Goal: Task Accomplishment & Management: Manage account settings

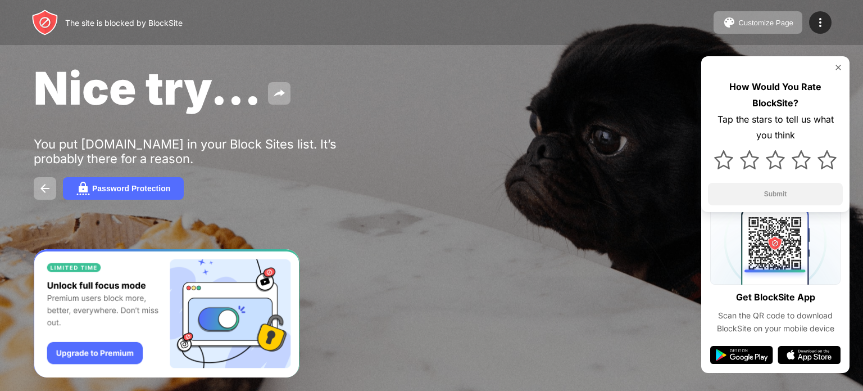
click at [164, 22] on div "The site is blocked by BlockSite" at bounding box center [123, 23] width 117 height 10
click at [45, 11] on img at bounding box center [44, 22] width 27 height 27
click at [47, 190] on img at bounding box center [44, 188] width 13 height 13
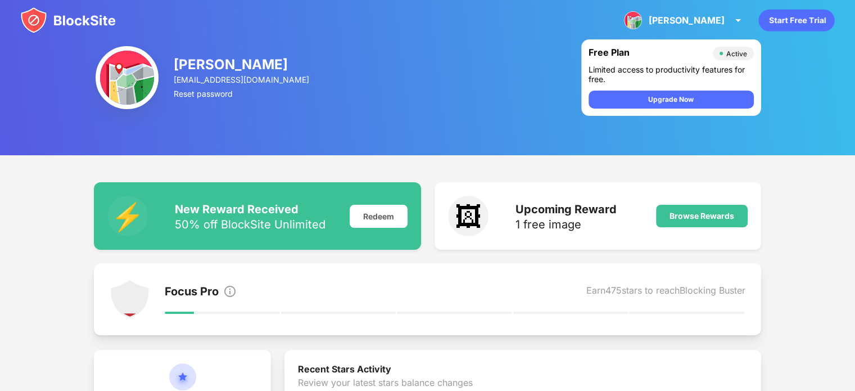
click at [99, 21] on img at bounding box center [68, 20] width 96 height 27
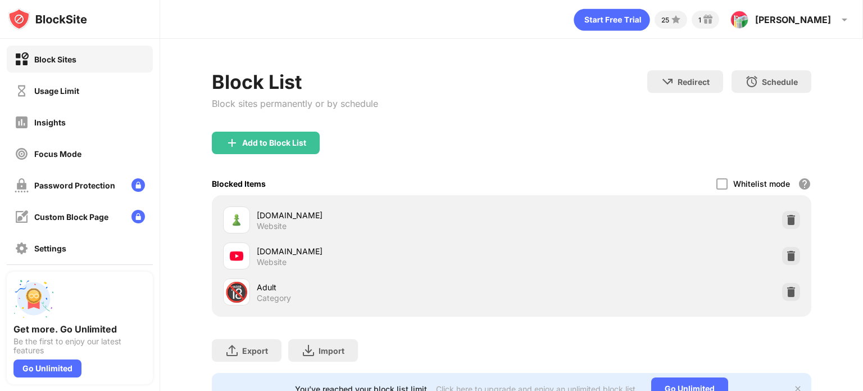
scroll to position [52, 0]
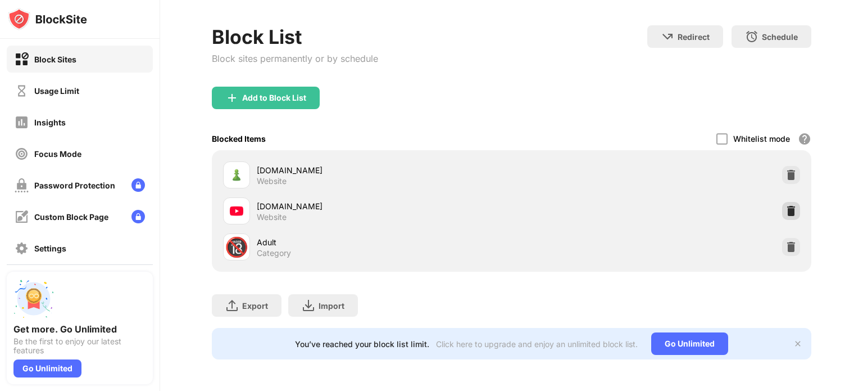
click at [783, 211] on div at bounding box center [791, 211] width 18 height 18
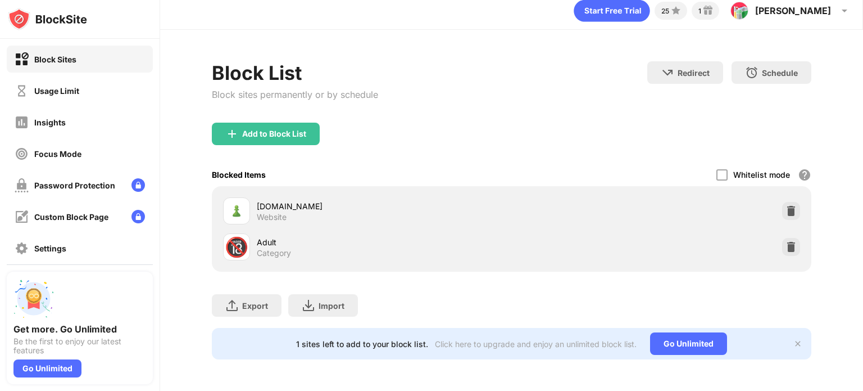
drag, startPoint x: 322, startPoint y: 125, endPoint x: 297, endPoint y: 119, distance: 25.5
click at [297, 123] on div "Add to Block List" at bounding box center [512, 143] width 600 height 40
click at [297, 123] on div "Add to Block List" at bounding box center [266, 134] width 108 height 22
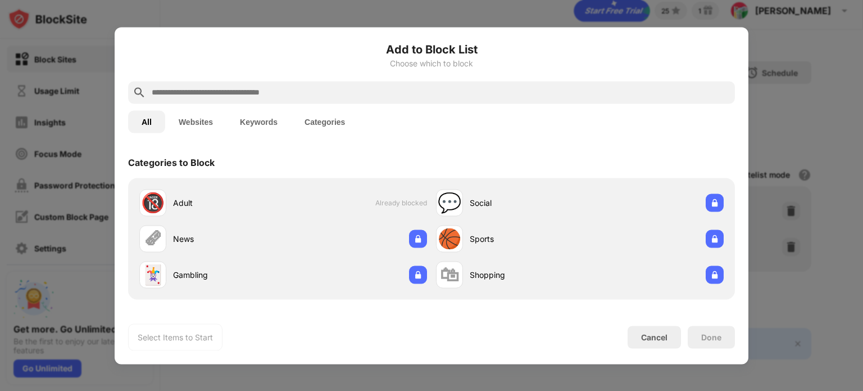
click at [354, 85] on input "text" at bounding box center [441, 91] width 580 height 13
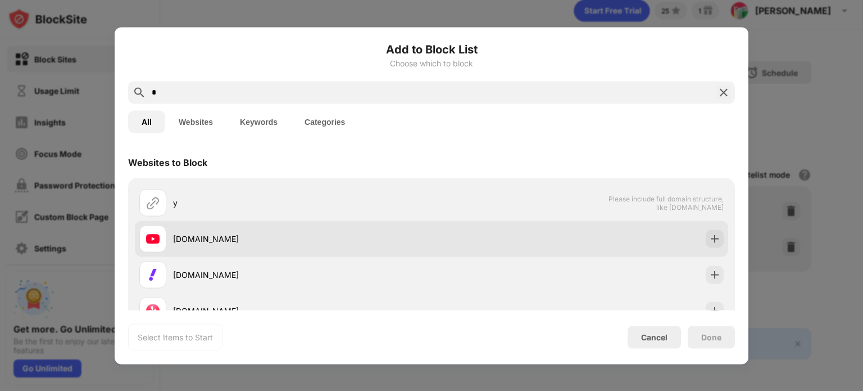
type input "*"
click at [242, 235] on div "youtube.com" at bounding box center [302, 239] width 259 height 12
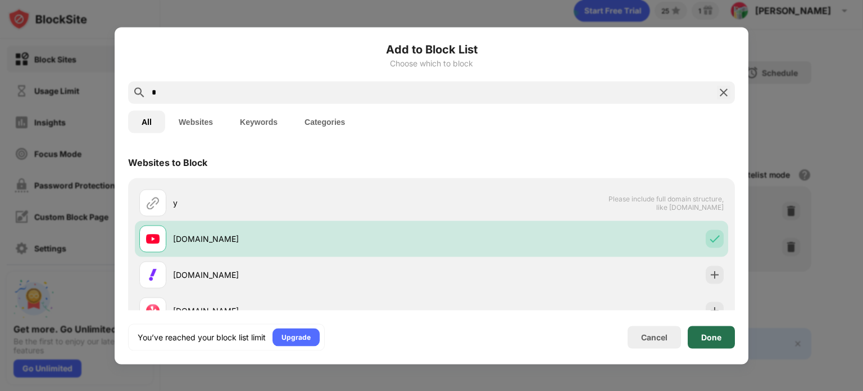
click at [708, 338] on div "Done" at bounding box center [711, 336] width 20 height 9
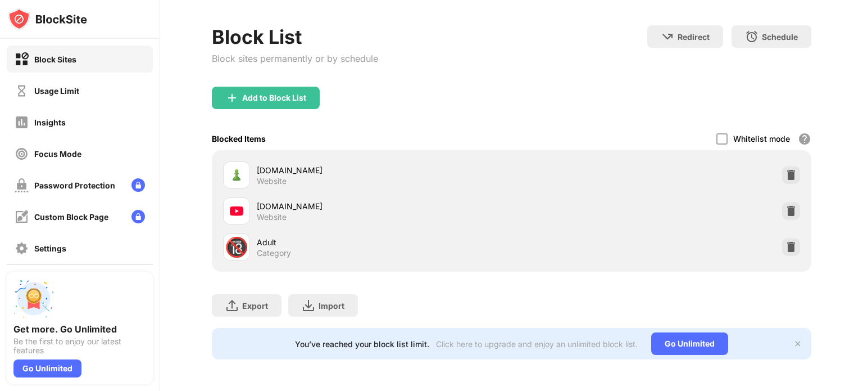
click at [238, 204] on img at bounding box center [236, 210] width 13 height 13
click at [50, 365] on div "Go Unlimited" at bounding box center [47, 368] width 68 height 18
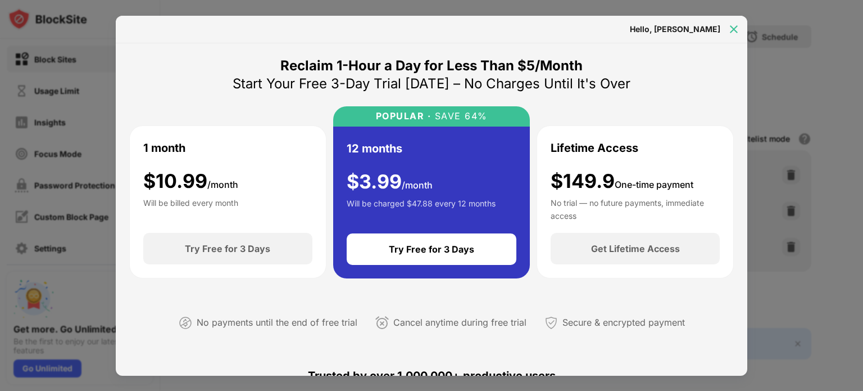
click at [733, 25] on img at bounding box center [733, 29] width 11 height 11
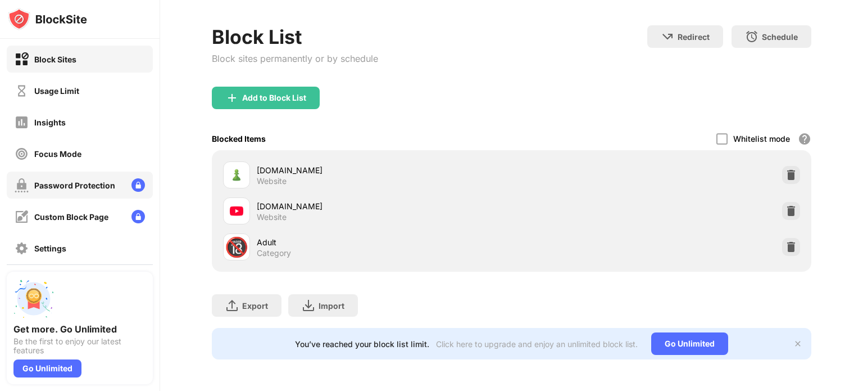
click at [20, 196] on div "Password Protection" at bounding box center [80, 184] width 146 height 27
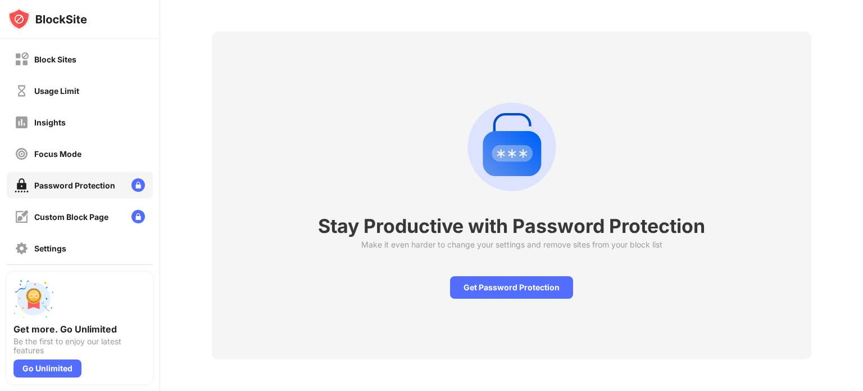
scroll to position [47, 0]
click at [42, 222] on div "Custom Block Page" at bounding box center [62, 217] width 94 height 14
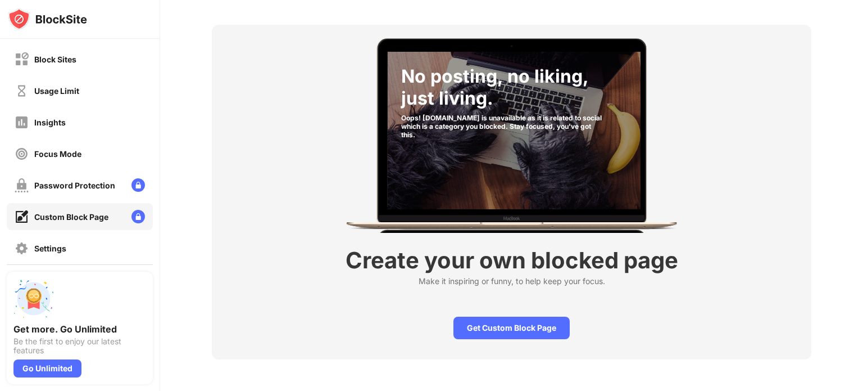
scroll to position [53, 0]
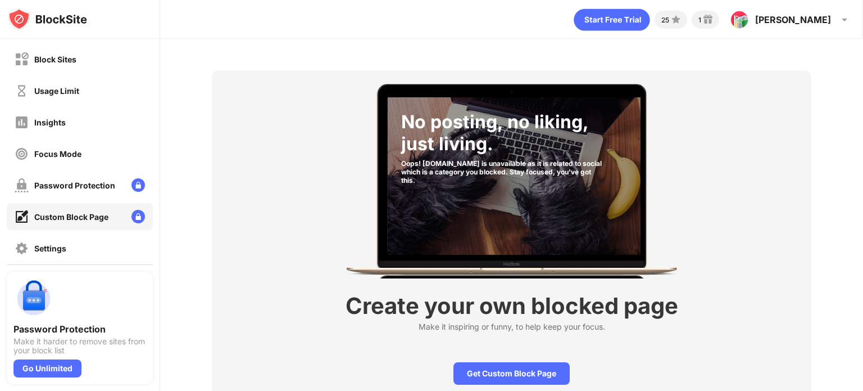
drag, startPoint x: 66, startPoint y: 62, endPoint x: 382, endPoint y: 203, distance: 346.5
click at [382, 203] on div "Block Sites Usage Limit Insights Focus Mode Password Protection Custom Block Pa…" at bounding box center [431, 195] width 863 height 391
click at [71, 48] on div "Block Sites" at bounding box center [80, 59] width 146 height 27
